Goal: Transaction & Acquisition: Purchase product/service

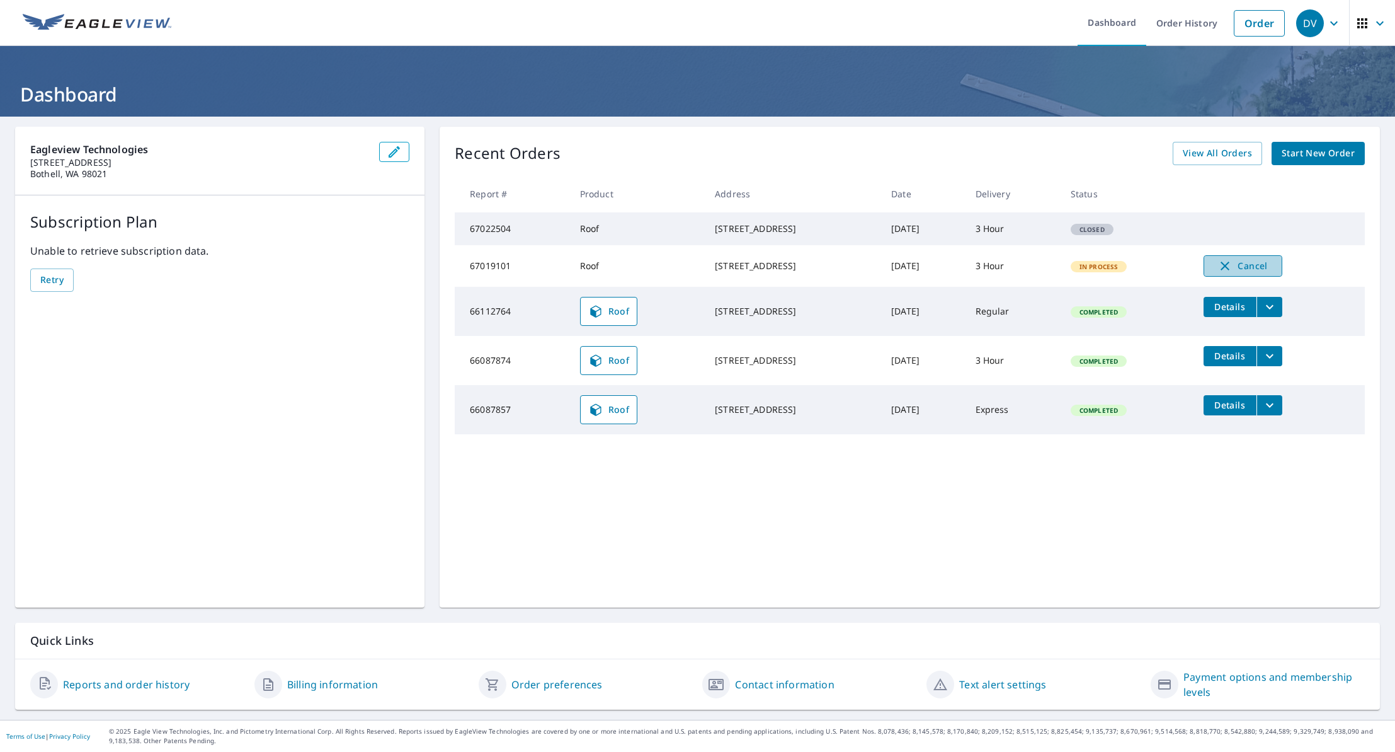
click at [1233, 273] on icon "button" at bounding box center [1225, 265] width 15 height 15
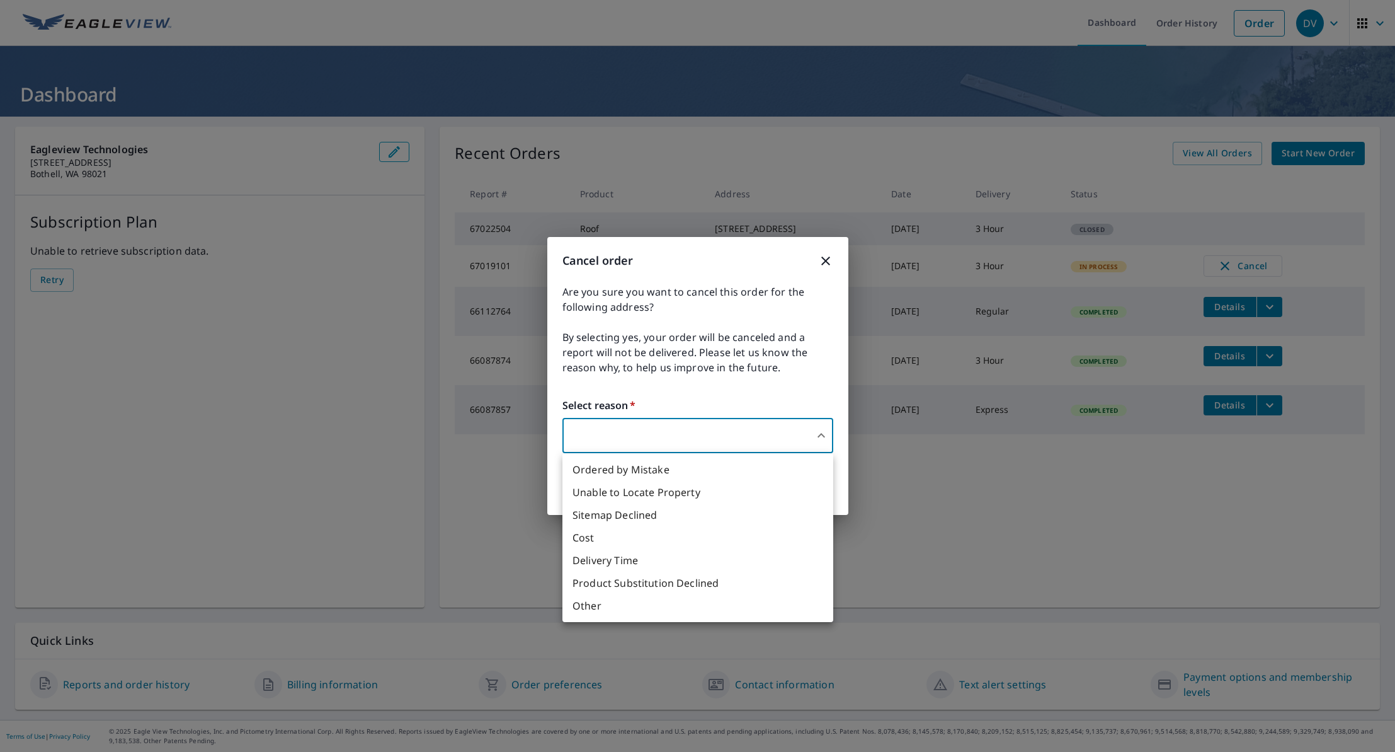
click at [752, 428] on body "DV DV Dashboard Order History Order DV Dashboard Eagleview Technologies [STREET…" at bounding box center [697, 376] width 1395 height 752
click at [685, 606] on li "Other" at bounding box center [698, 605] width 271 height 23
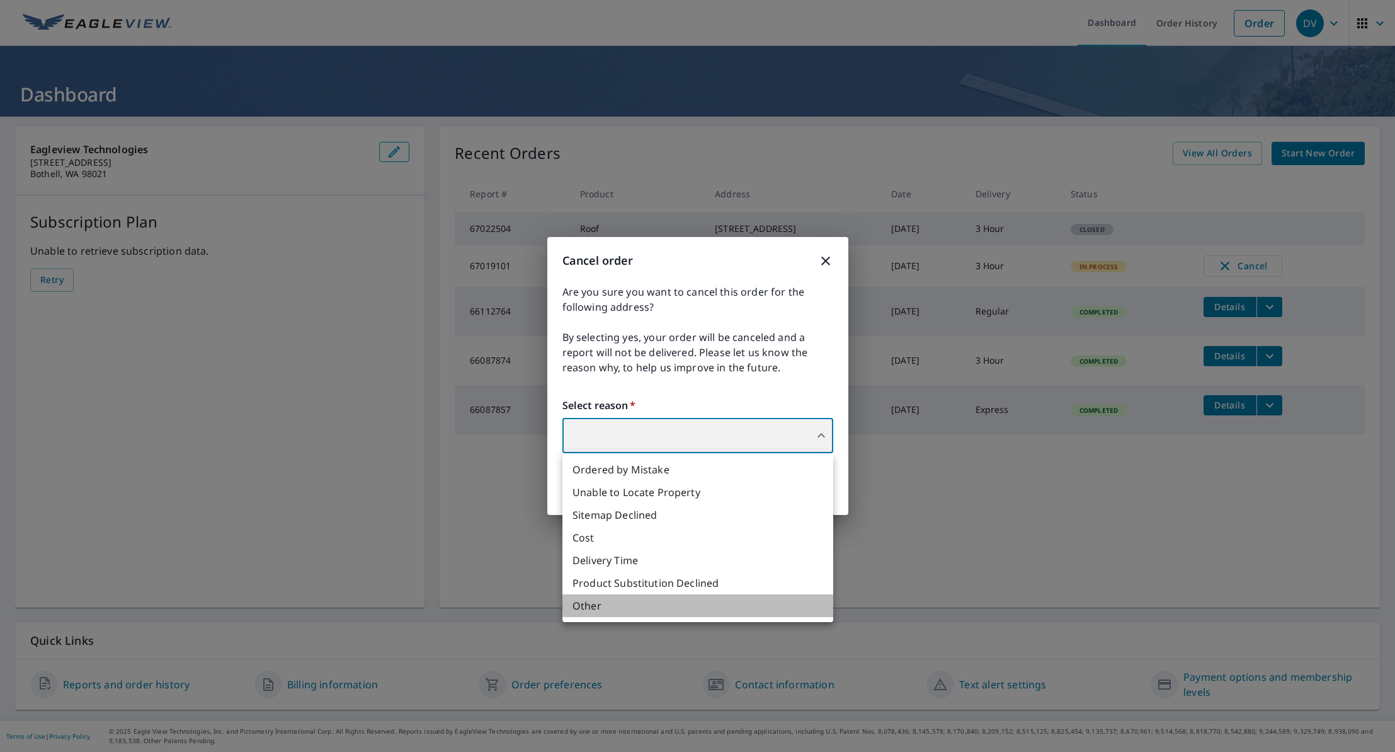
type input "36"
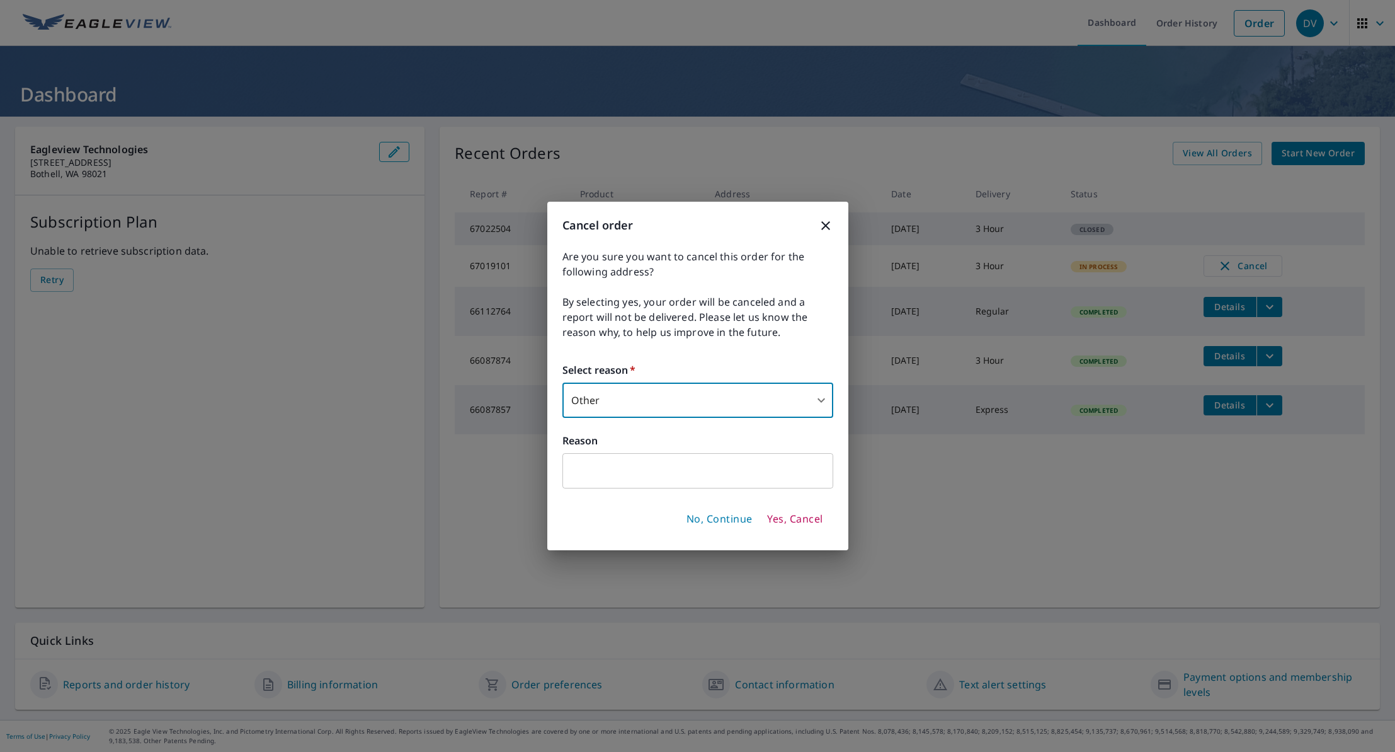
click at [647, 471] on input "text" at bounding box center [698, 470] width 271 height 35
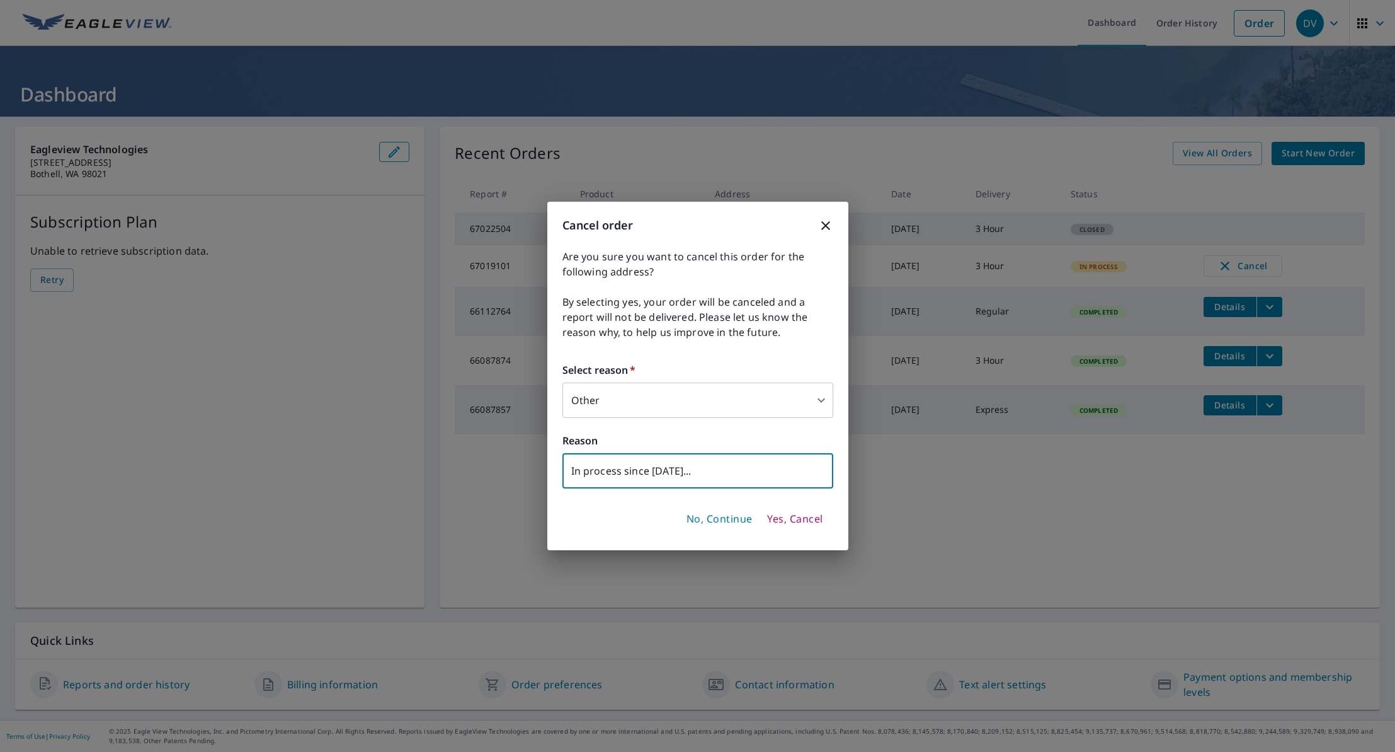
type input "In process since [DATE]..."
click at [791, 512] on span "Yes, Cancel" at bounding box center [794, 519] width 55 height 14
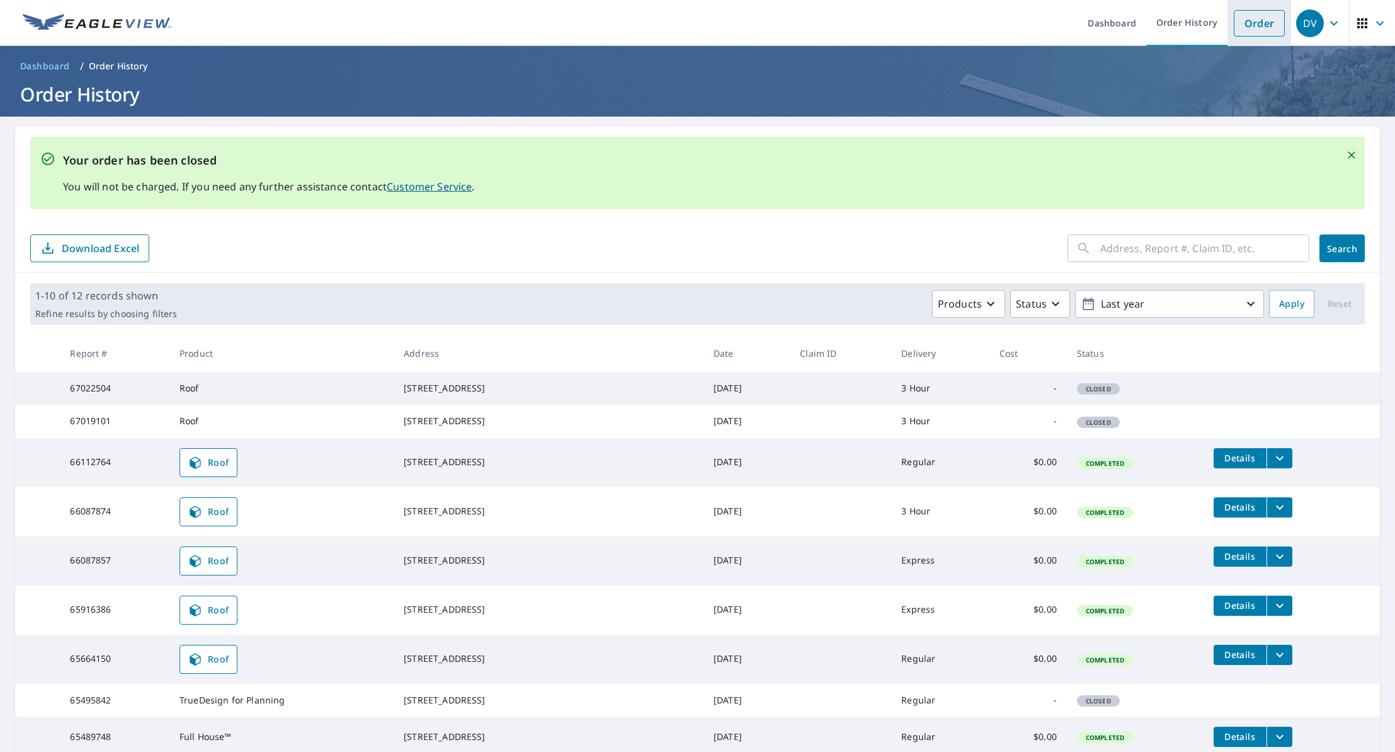
click at [1259, 20] on link "Order" at bounding box center [1259, 23] width 51 height 26
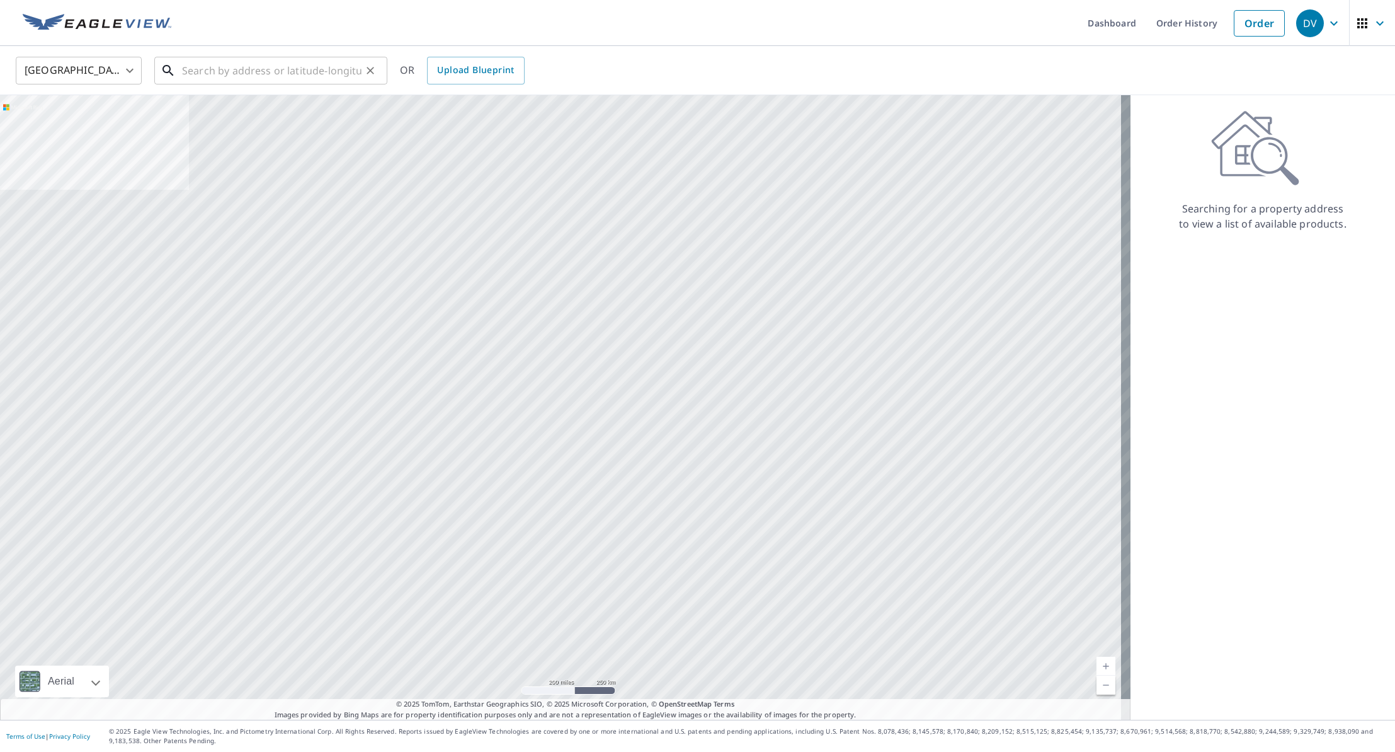
click at [248, 64] on input "text" at bounding box center [272, 70] width 180 height 35
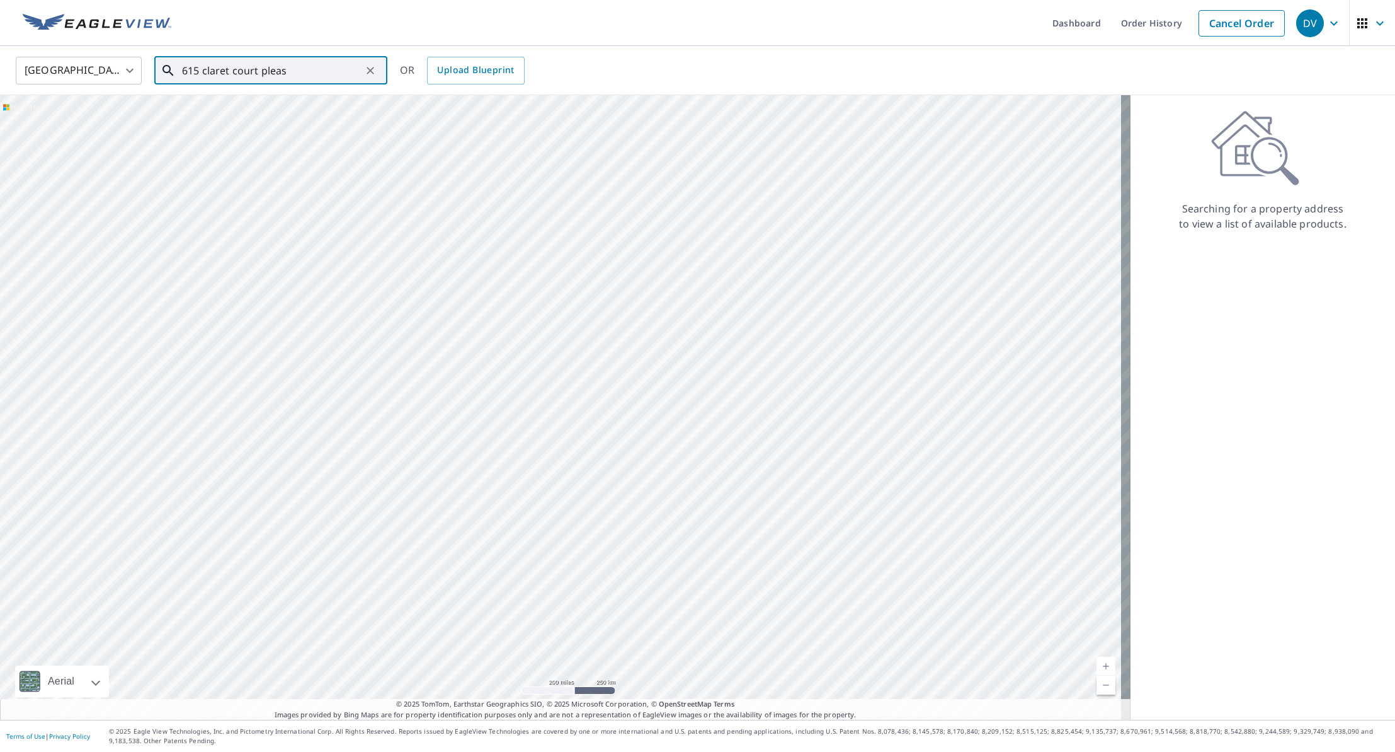
click at [194, 72] on input "615 claret court pleas" at bounding box center [272, 70] width 180 height 35
click at [265, 118] on p "[GEOGRAPHIC_DATA]" at bounding box center [279, 121] width 198 height 13
type input "[STREET_ADDRESS]"
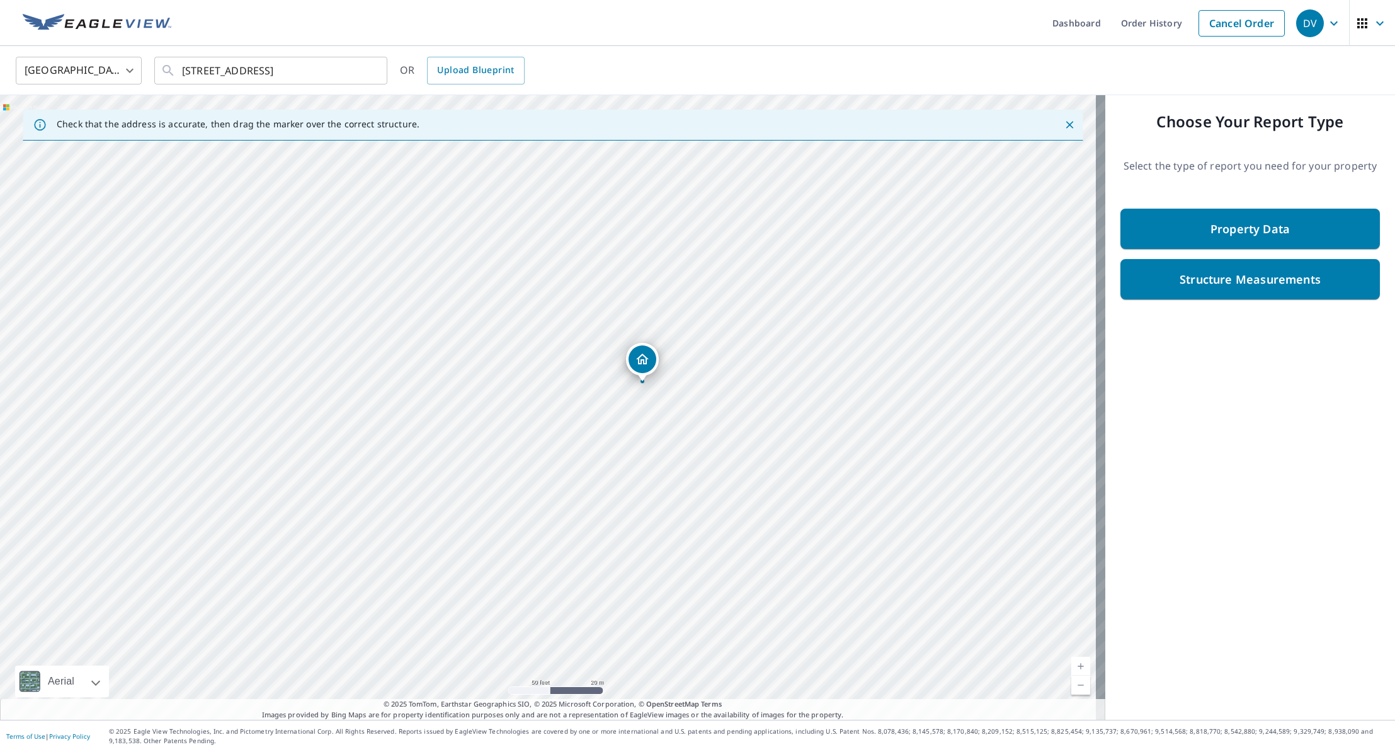
drag, startPoint x: 641, startPoint y: 403, endPoint x: 500, endPoint y: 448, distance: 147.4
click at [500, 449] on div "[STREET_ADDRESS]" at bounding box center [553, 407] width 1106 height 624
drag, startPoint x: 573, startPoint y: 442, endPoint x: 649, endPoint y: 326, distance: 138.7
click at [649, 326] on div "[STREET_ADDRESS]" at bounding box center [553, 407] width 1106 height 624
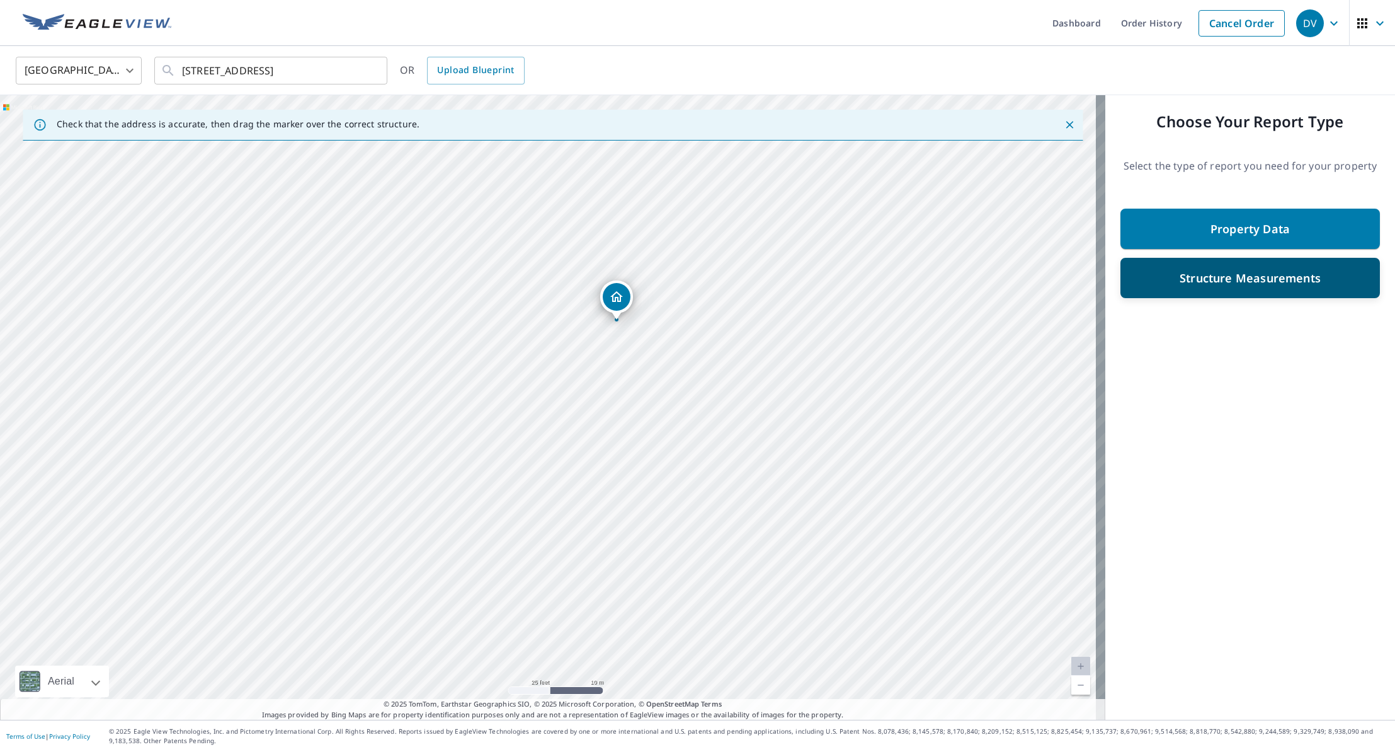
click at [1263, 281] on p "Structure Measurements" at bounding box center [1250, 277] width 141 height 15
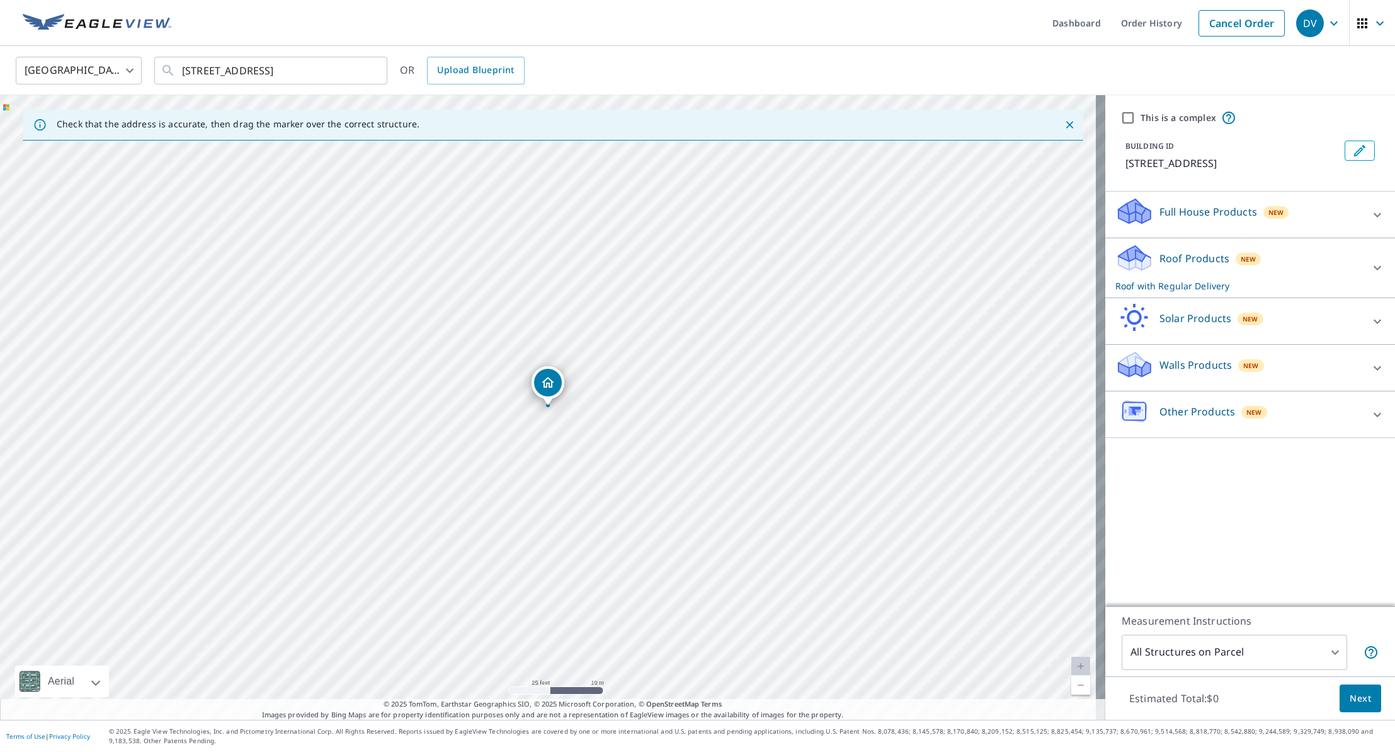
click at [1363, 273] on div at bounding box center [1378, 268] width 30 height 30
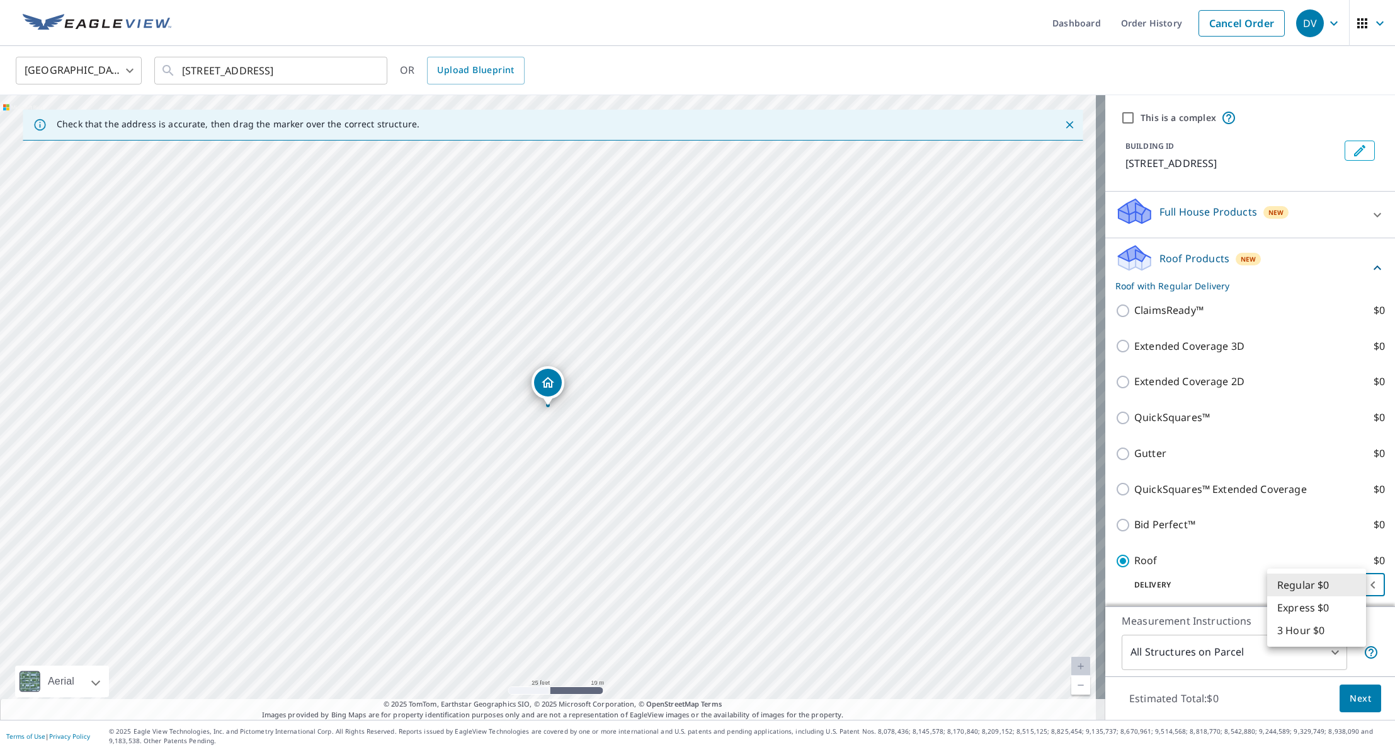
click at [1354, 588] on body "DV DV Dashboard Order History Cancel Order DV [GEOGRAPHIC_DATA] [GEOGRAPHIC_DAT…" at bounding box center [697, 376] width 1395 height 752
click at [1326, 605] on li "Express $0" at bounding box center [1317, 607] width 99 height 23
type input "4"
click at [1359, 698] on span "Next" at bounding box center [1360, 698] width 21 height 16
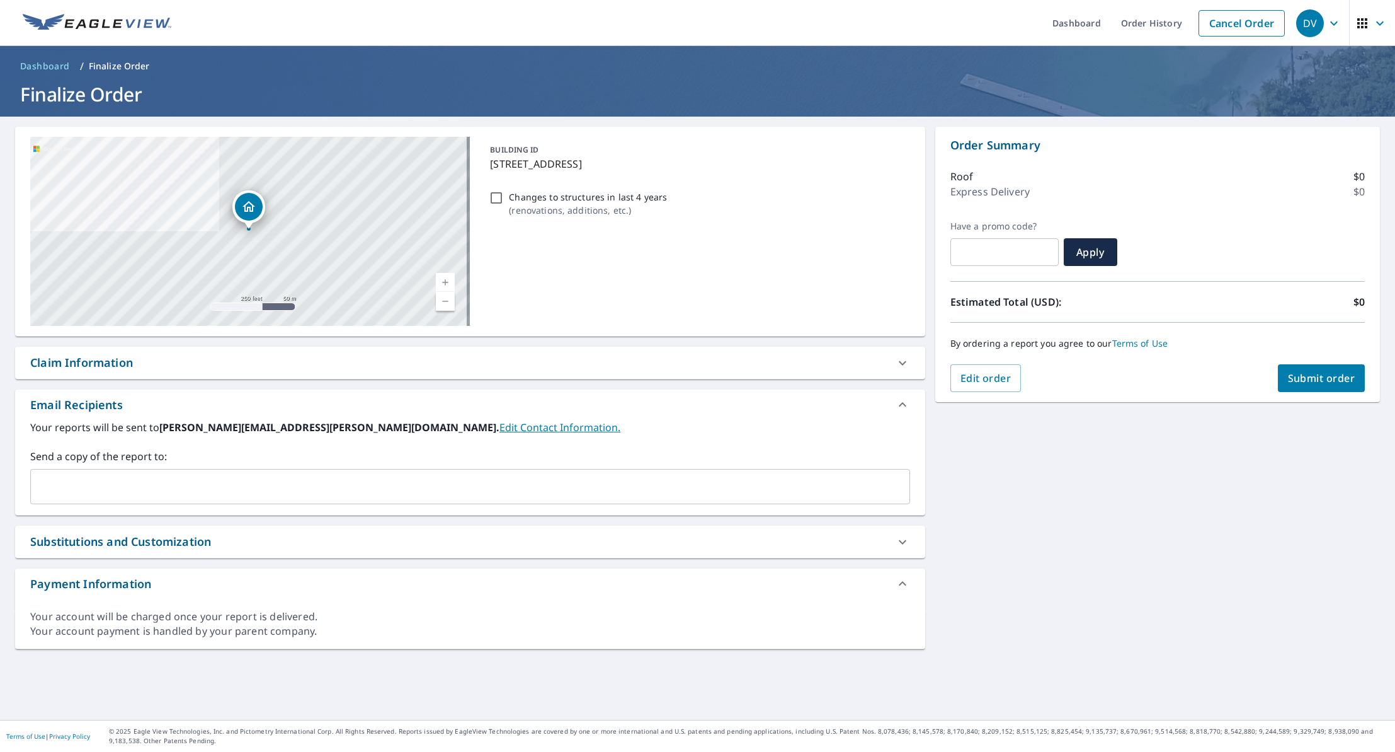
click at [494, 198] on input "Changes to structures in last 4 years ( renovations, additions, etc. )" at bounding box center [496, 197] width 15 height 15
checkbox input "true"
click at [331, 479] on input "text" at bounding box center [461, 486] width 850 height 24
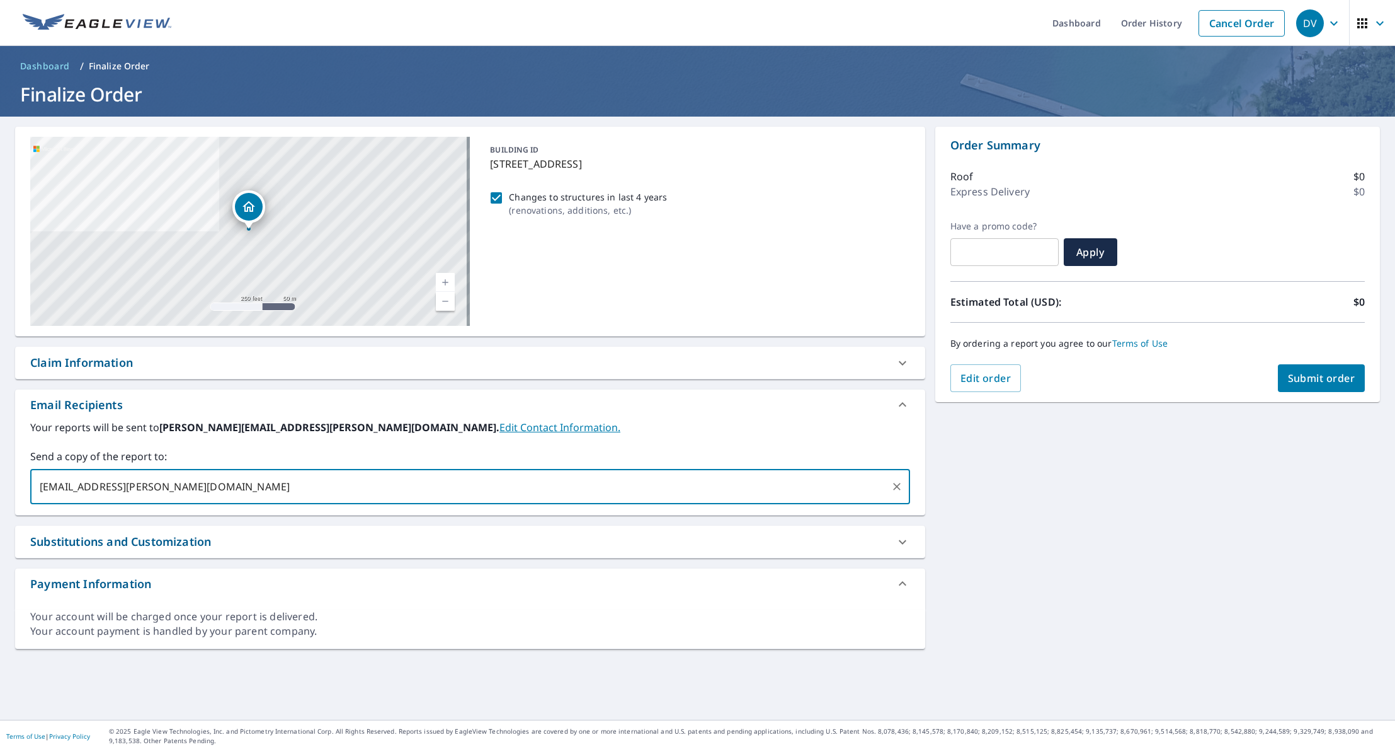
type input "[EMAIL_ADDRESS][PERSON_NAME][DOMAIN_NAME]"
click at [1222, 484] on div "[STREET_ADDRESS] Aerial Road A standard road map Aerial A detailed look from ab…" at bounding box center [697, 418] width 1395 height 603
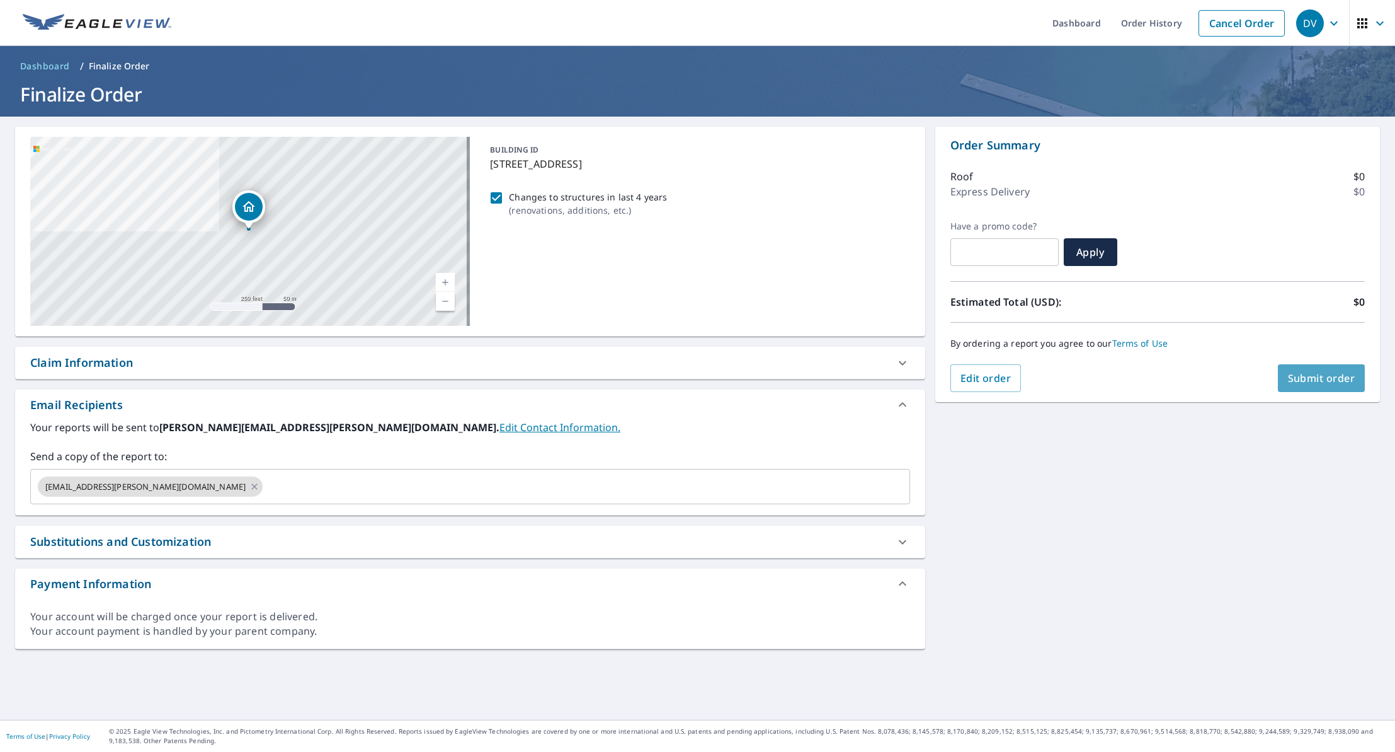
click at [1310, 382] on span "Submit order" at bounding box center [1321, 378] width 67 height 14
checkbox input "true"
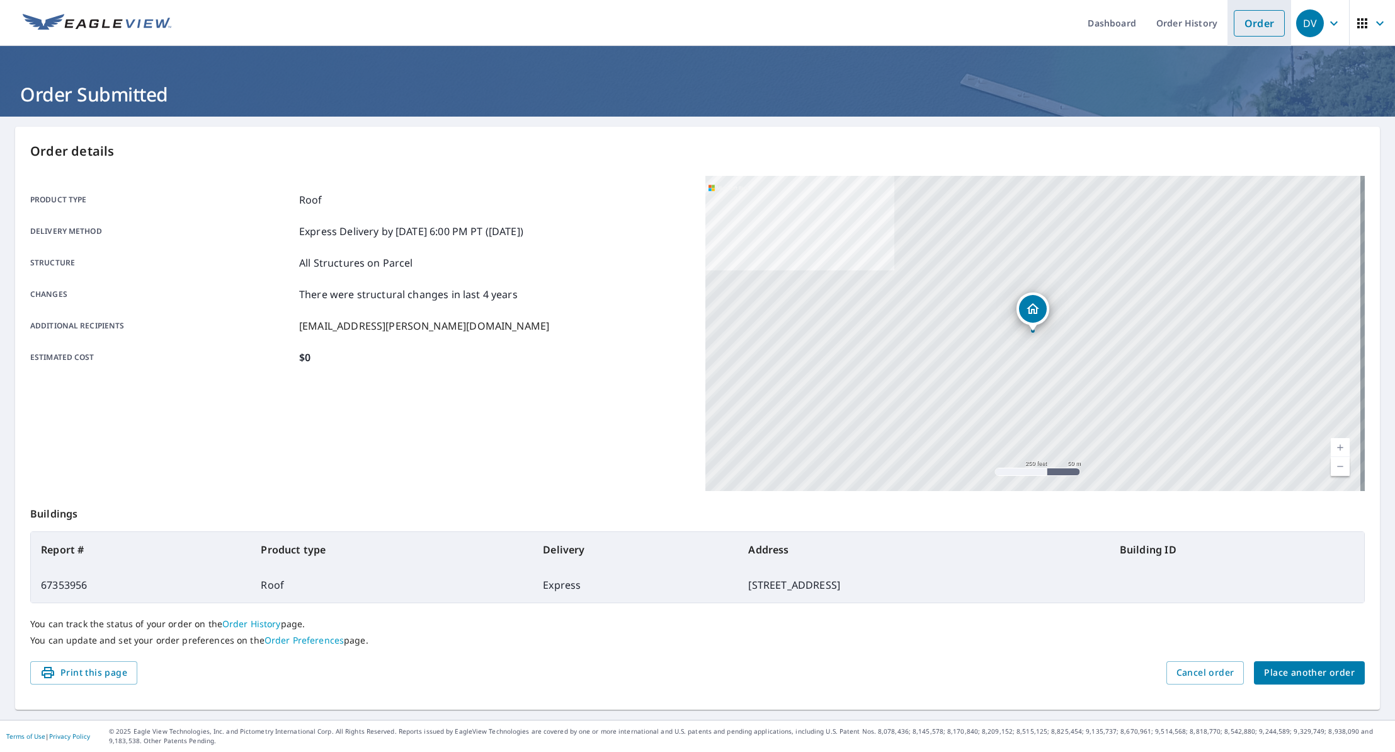
click at [1249, 23] on link "Order" at bounding box center [1259, 23] width 51 height 26
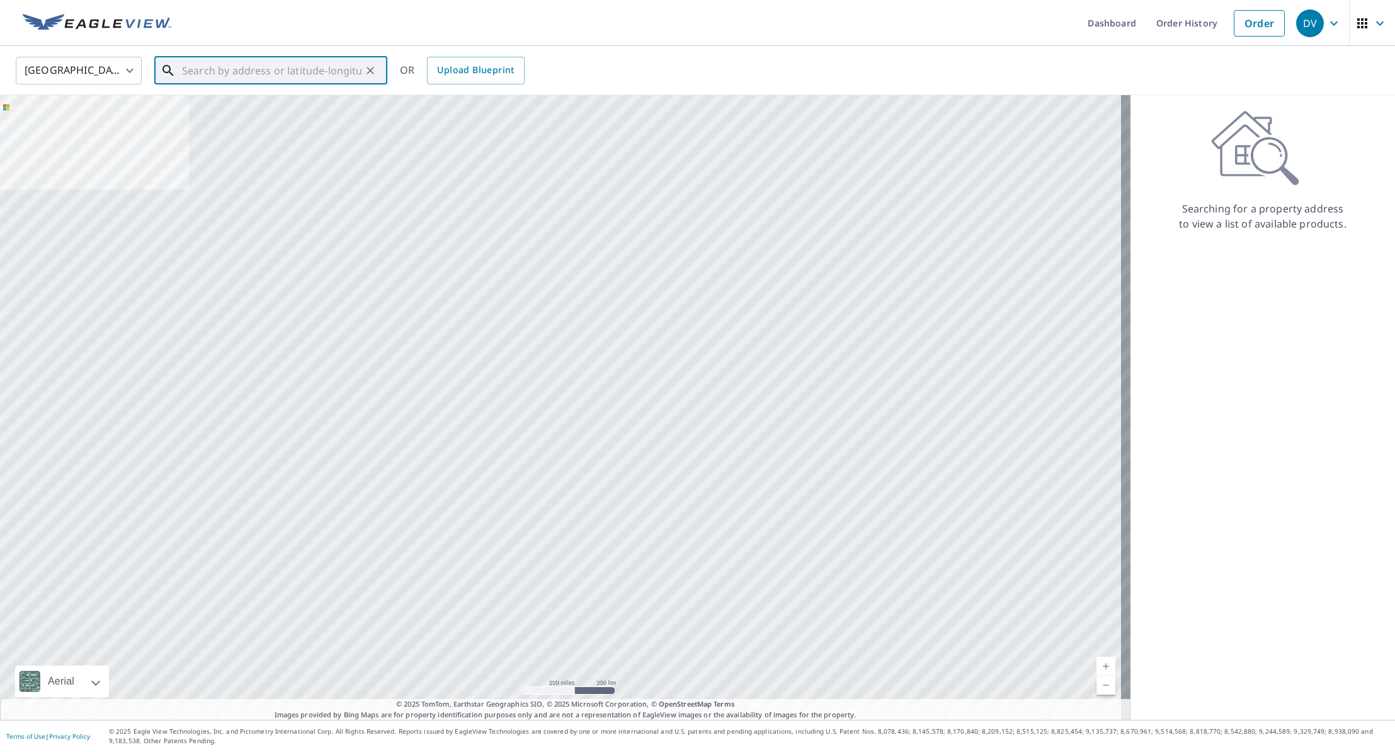
click at [337, 76] on input "text" at bounding box center [272, 70] width 180 height 35
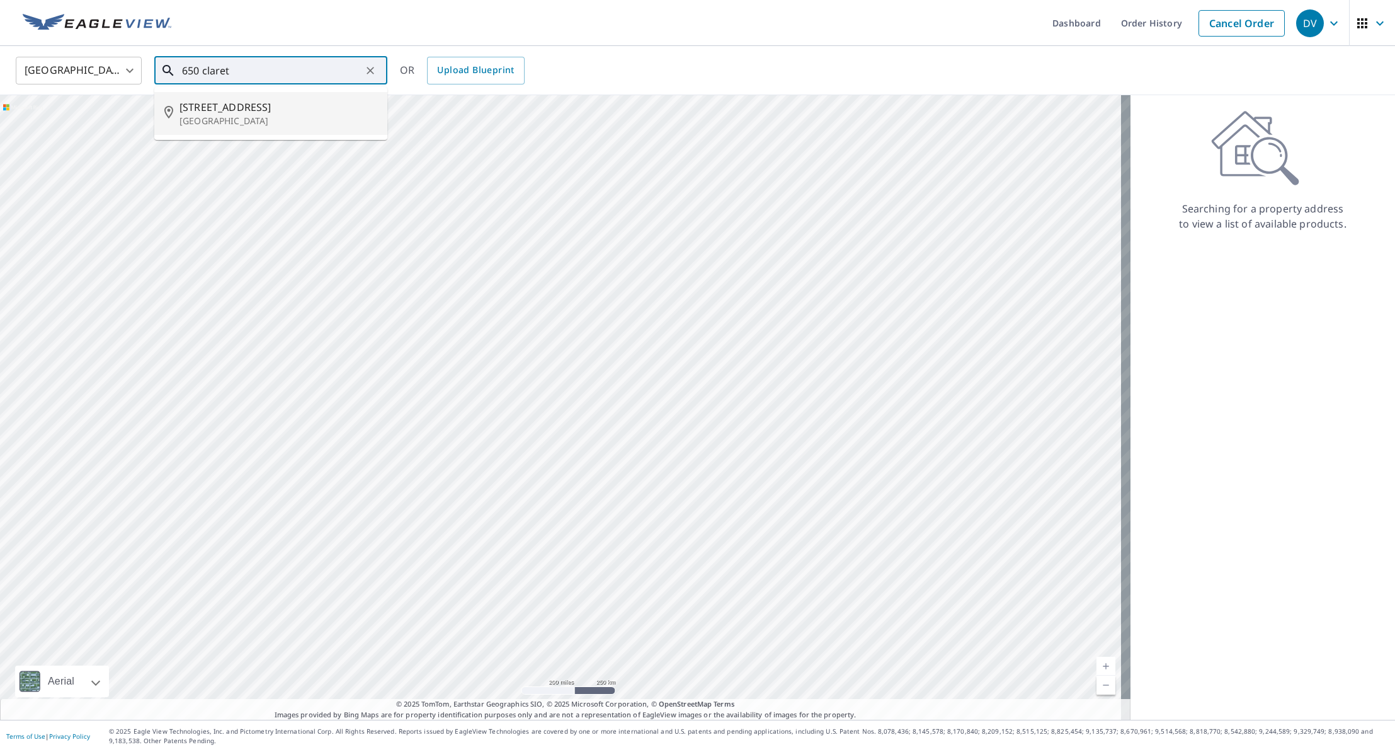
click at [306, 98] on li "[STREET_ADDRESS]" at bounding box center [270, 113] width 233 height 43
type input "[STREET_ADDRESS]"
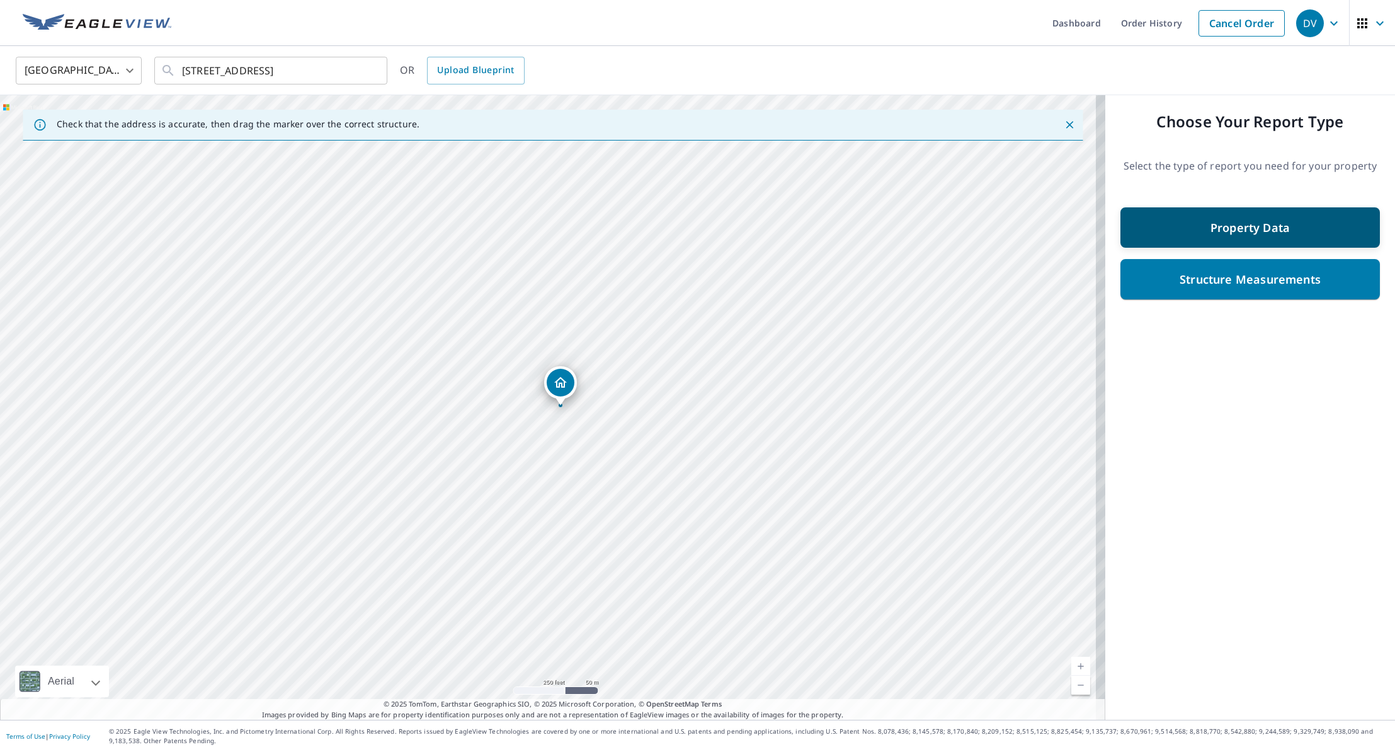
click at [1237, 232] on p "Property Data" at bounding box center [1250, 227] width 79 height 15
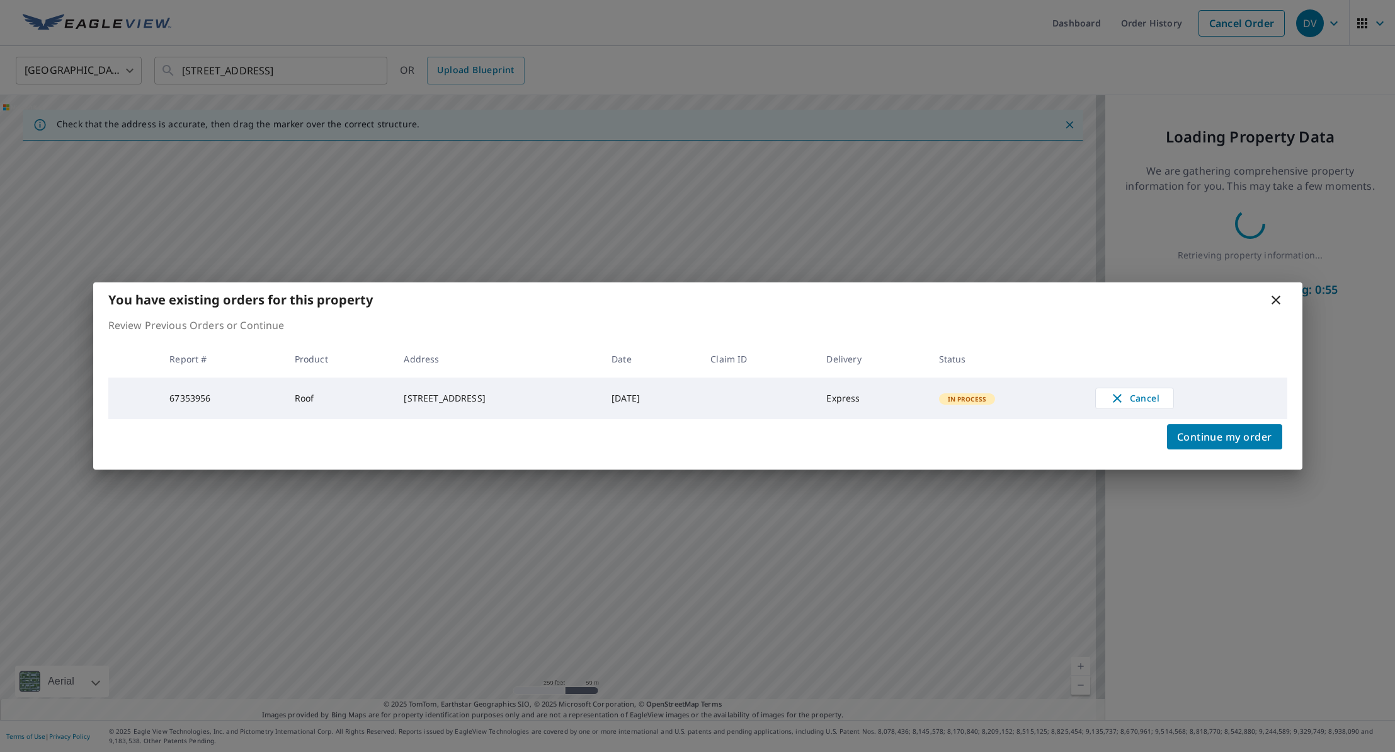
click at [1277, 300] on icon at bounding box center [1276, 299] width 9 height 9
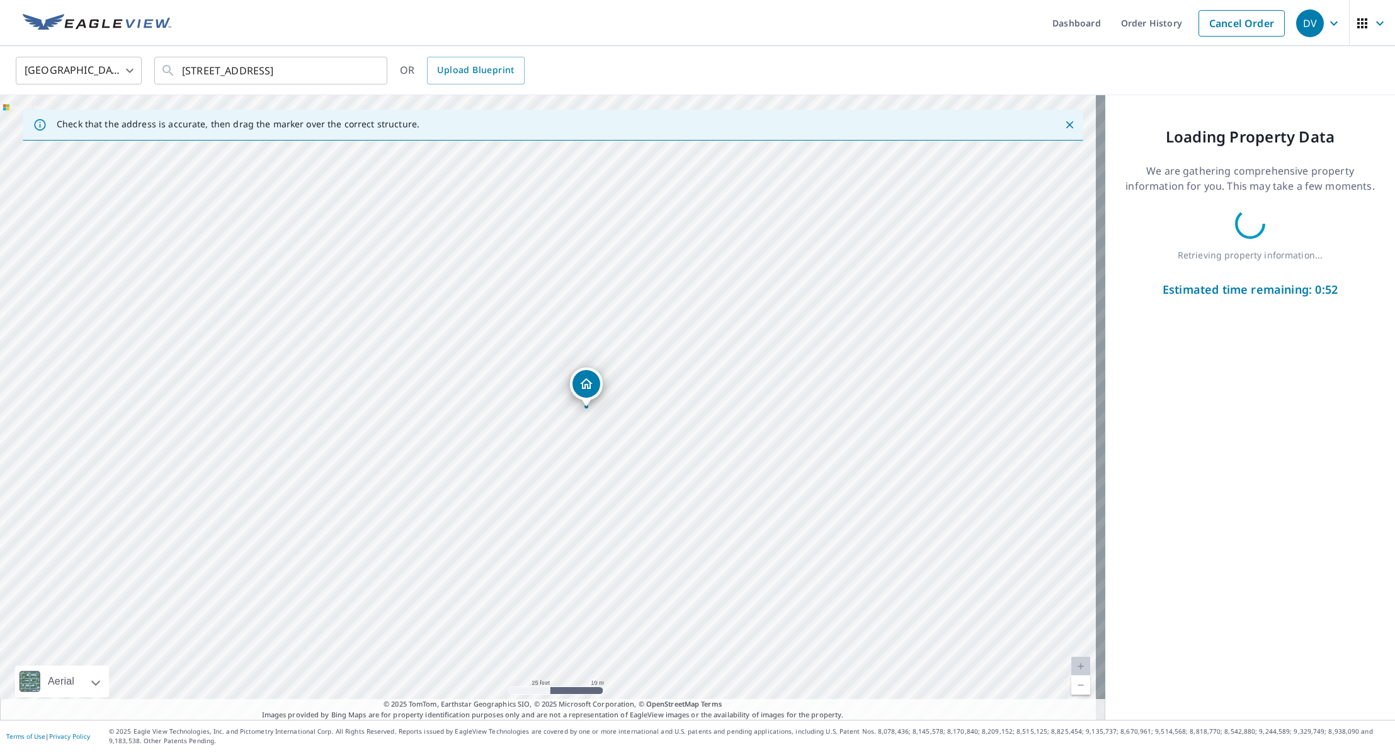
drag, startPoint x: 394, startPoint y: 464, endPoint x: 540, endPoint y: 419, distance: 152.4
click at [540, 419] on div "[STREET_ADDRESS]" at bounding box center [553, 407] width 1106 height 624
drag, startPoint x: 516, startPoint y: 394, endPoint x: 689, endPoint y: 345, distance: 180.1
click at [689, 345] on div "[STREET_ADDRESS]" at bounding box center [553, 407] width 1106 height 624
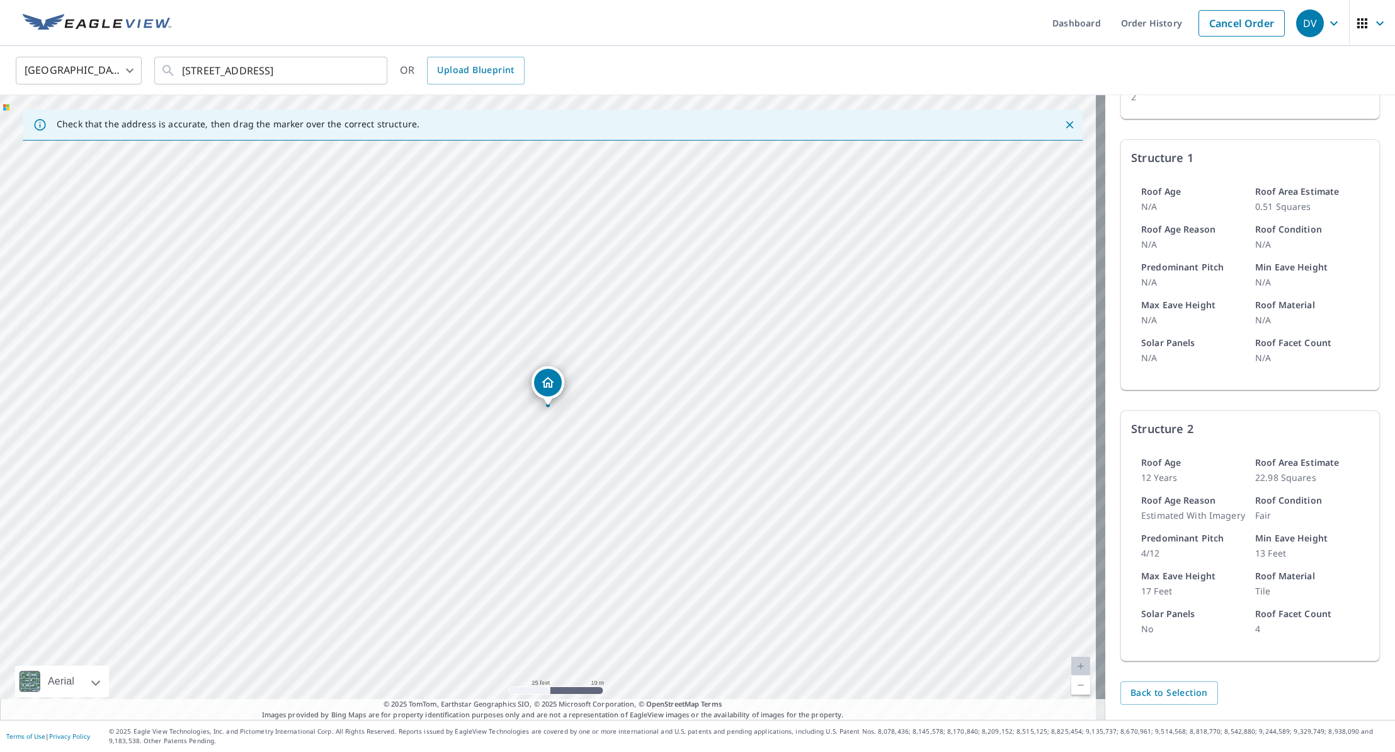
scroll to position [344, 0]
